Goal: Task Accomplishment & Management: Manage account settings

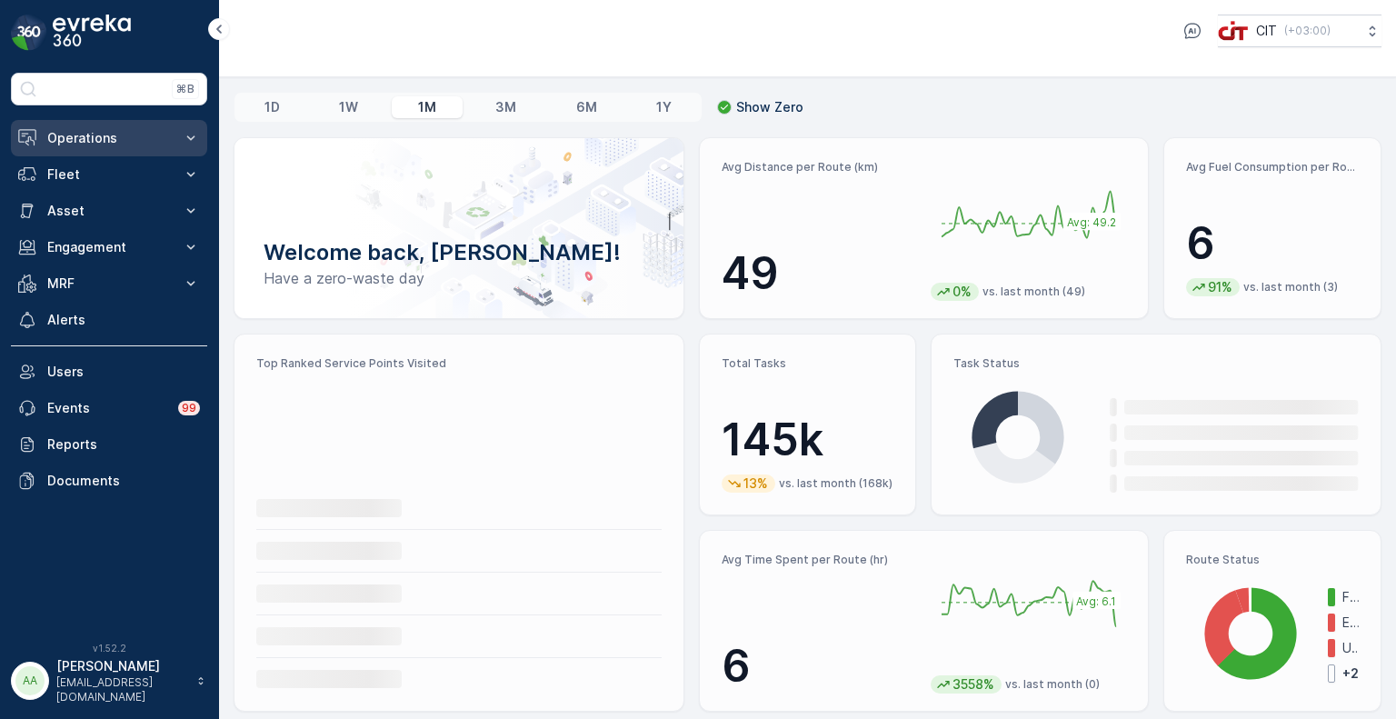
click at [99, 141] on p "Operations" at bounding box center [109, 138] width 124 height 18
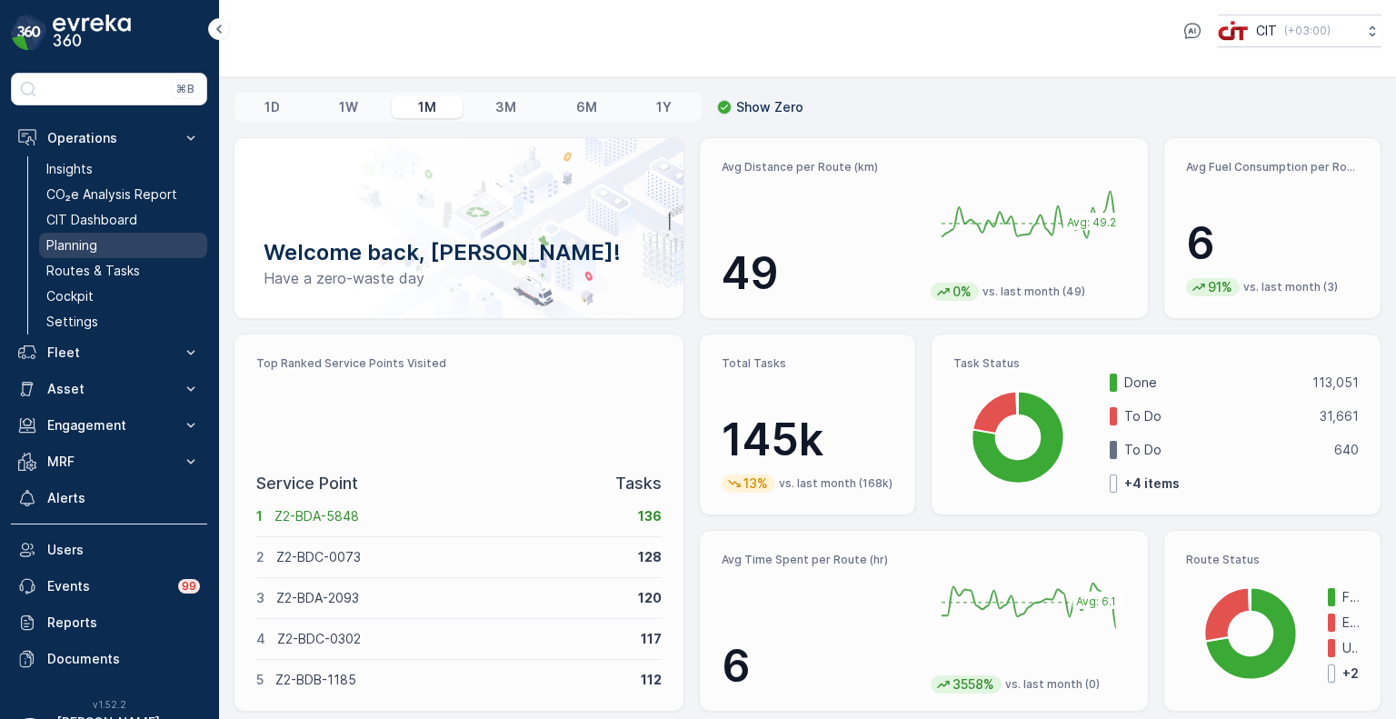
click at [85, 241] on p "Planning" at bounding box center [71, 245] width 51 height 18
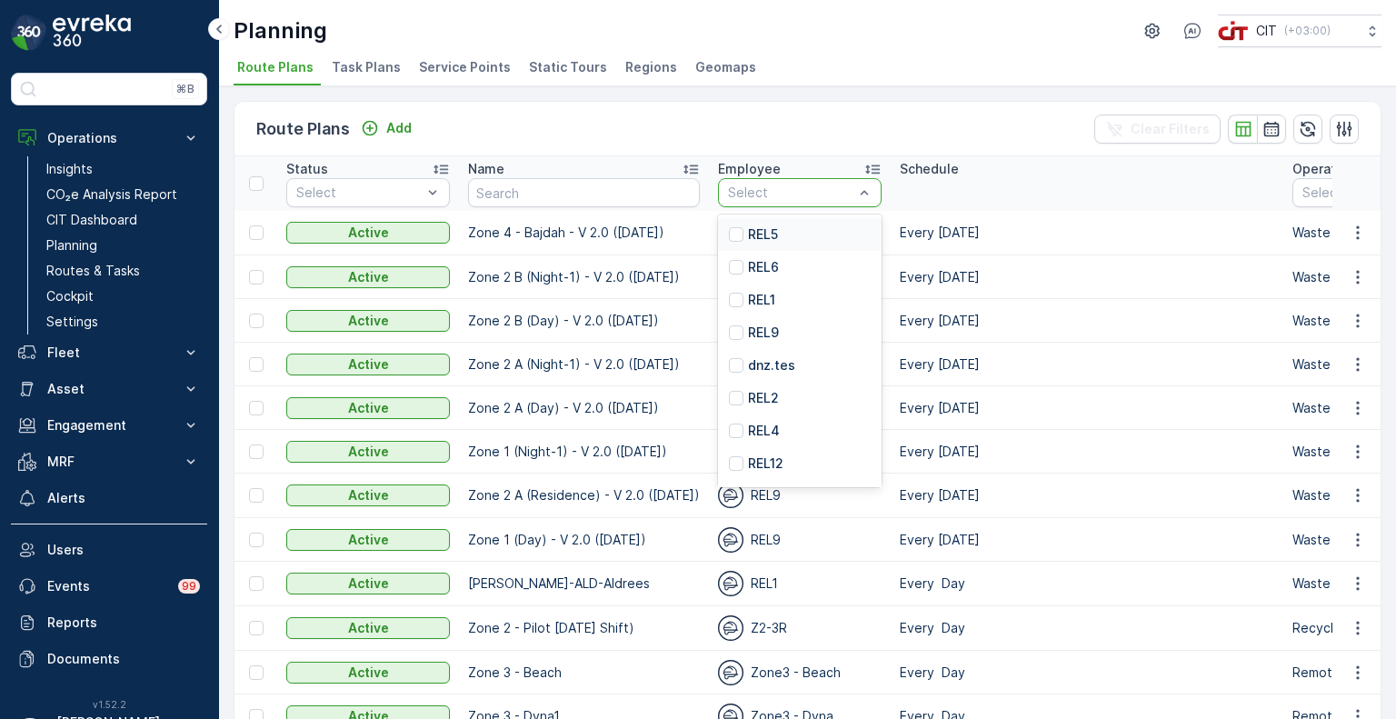
click at [782, 205] on div "Select" at bounding box center [800, 192] width 164 height 29
click at [773, 240] on div "REL5" at bounding box center [800, 234] width 164 height 33
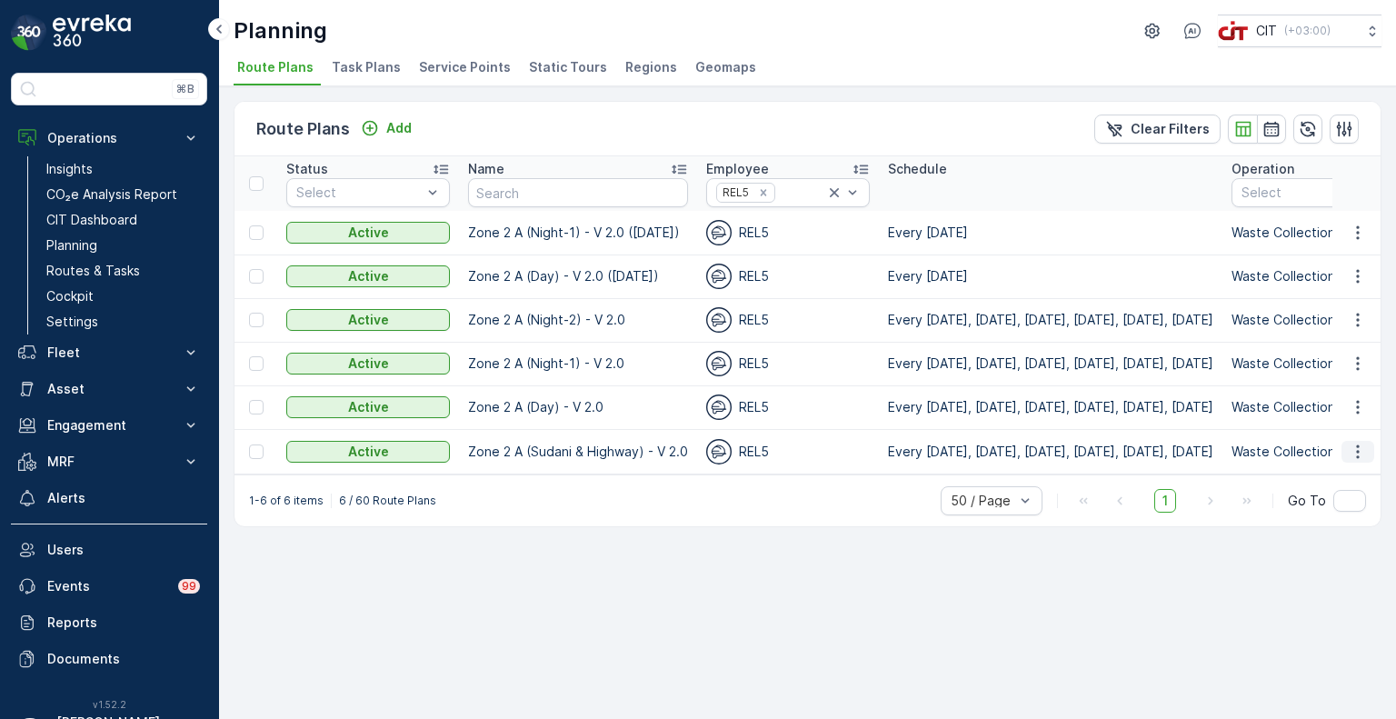
click at [1360, 458] on icon "button" at bounding box center [1358, 452] width 18 height 18
click at [1324, 482] on span "Edit Route Plan" at bounding box center [1341, 477] width 94 height 18
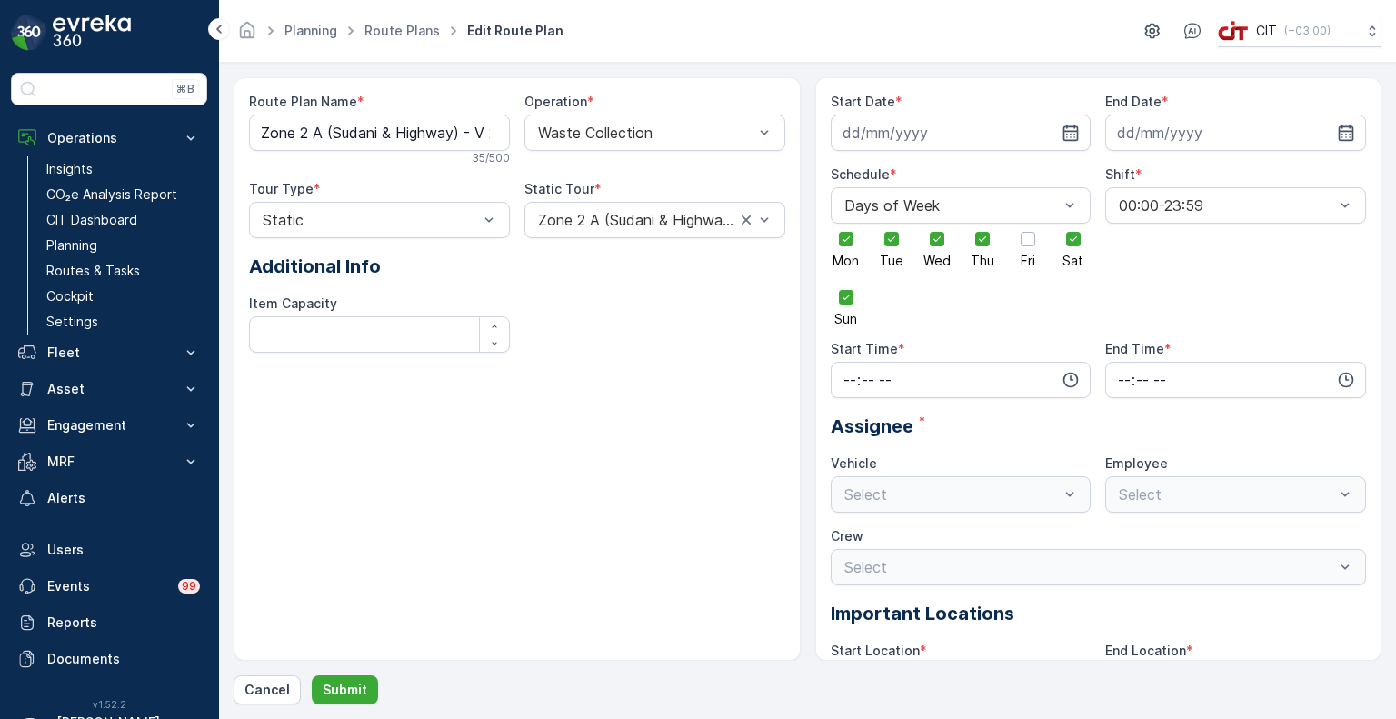
type input "06.10.2024"
type input "31.12.2026"
type input "13:00"
type input "18:00"
click at [653, 538] on div "Route Plan Name * Zone 2 A (Sudani & Highway) - V 2.0 35 / 500 Operation * Wast…" at bounding box center [517, 368] width 567 height 583
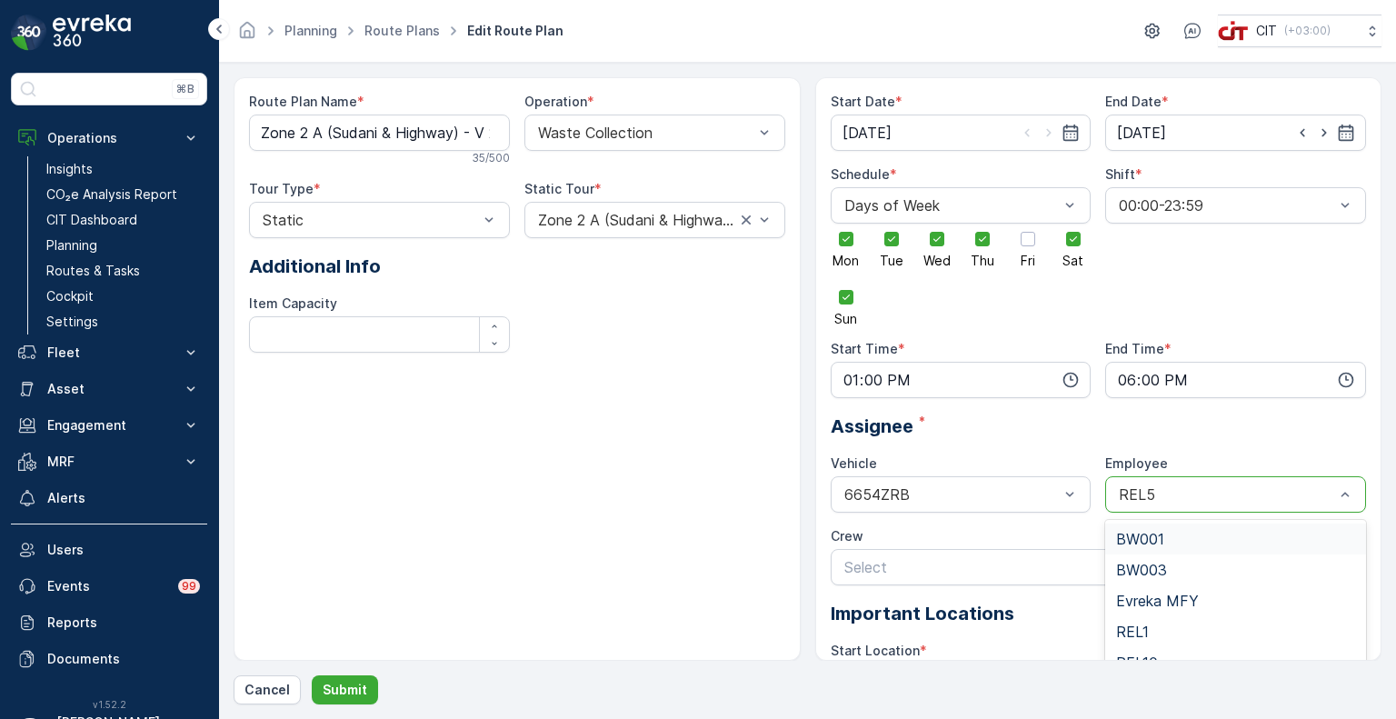
click at [1189, 503] on div "REL5" at bounding box center [1235, 494] width 261 height 36
type input "rel4"
click at [1140, 531] on span "REL4" at bounding box center [1134, 539] width 36 height 16
click at [971, 476] on div "6654ZRB" at bounding box center [961, 494] width 261 height 36
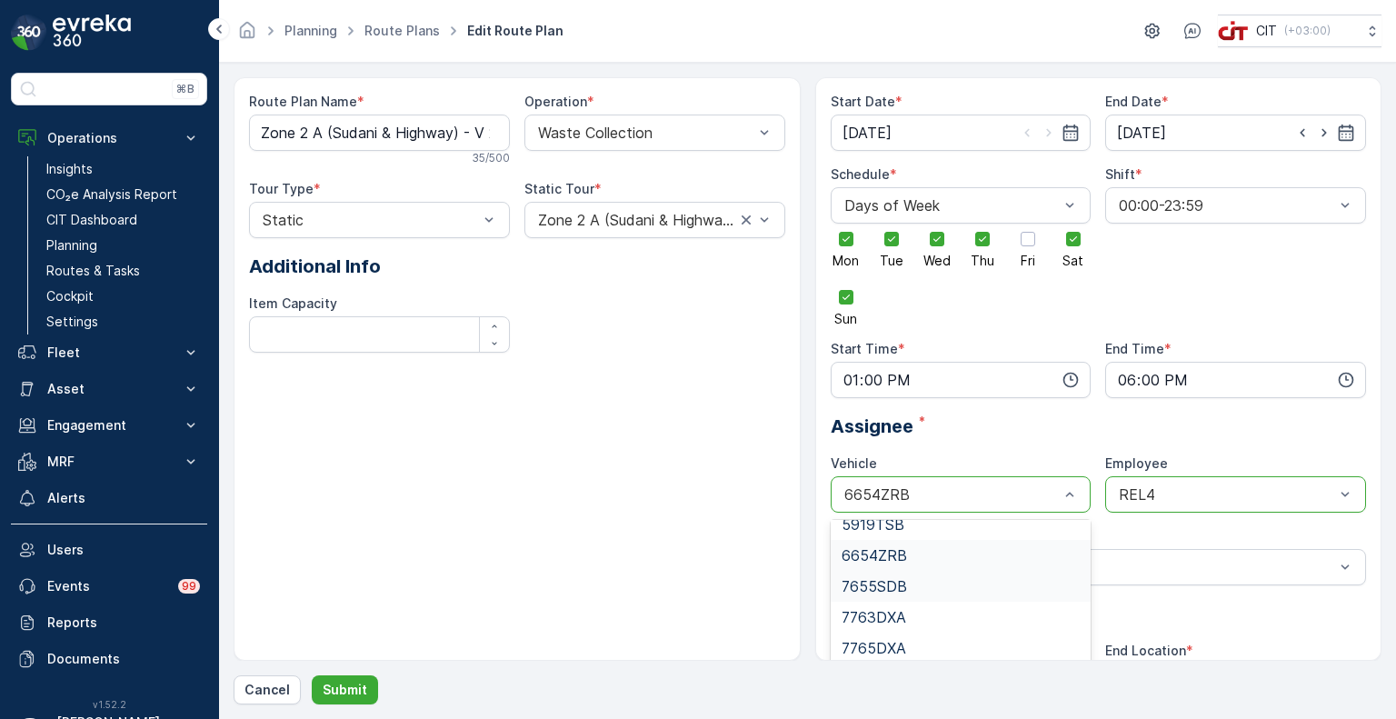
scroll to position [202, 0]
click at [903, 581] on span "7655SDB" at bounding box center [873, 584] width 65 height 16
click at [336, 684] on p "Submit" at bounding box center [345, 690] width 45 height 18
